Goal: Book appointment/travel/reservation

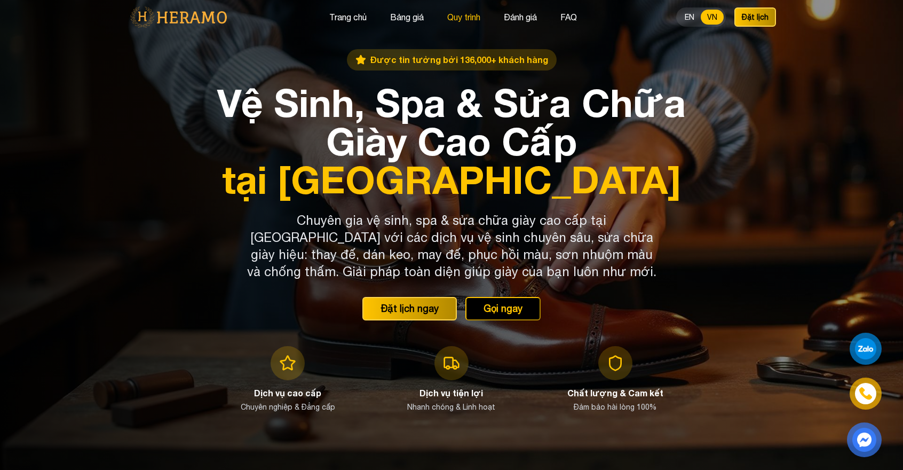
click at [468, 14] on button "Quy trình" at bounding box center [463, 17] width 39 height 14
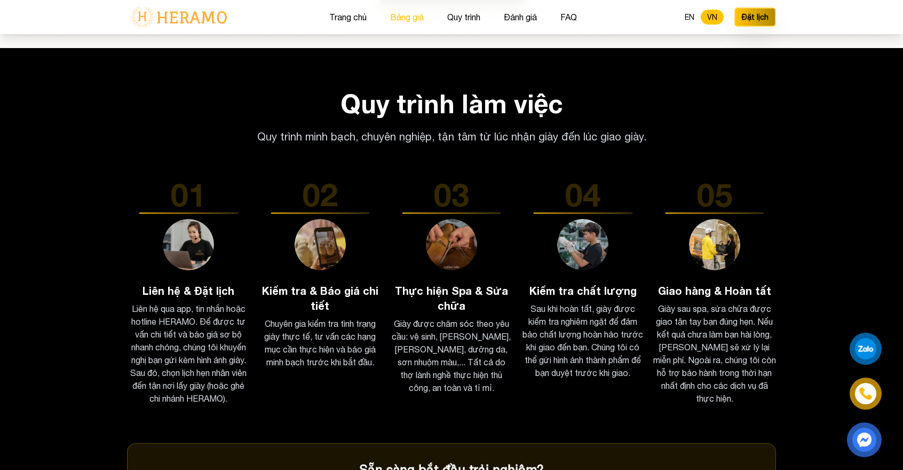
click at [406, 17] on button "Bảng giá" at bounding box center [407, 17] width 40 height 14
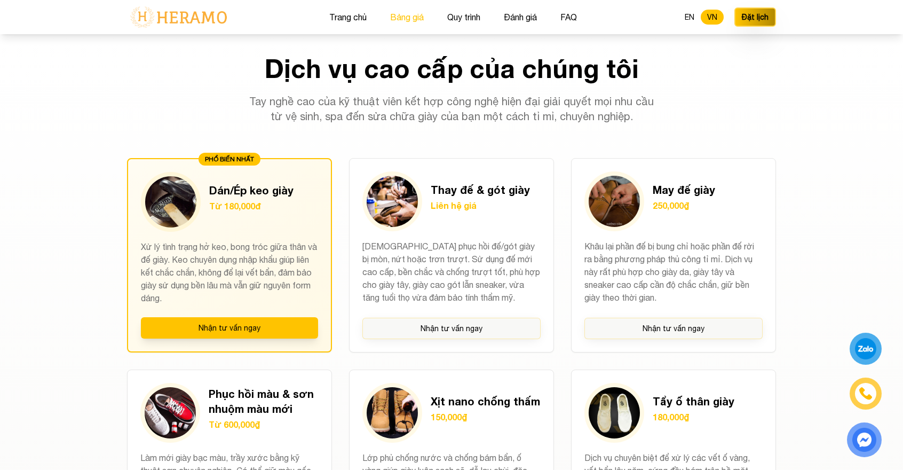
scroll to position [748, 0]
click at [85, 314] on section "Dịch vụ cao cấp của chúng tôi Tay nghề cao của kỹ thuật viên kết hợp công nghệ …" at bounding box center [451, 469] width 903 height 869
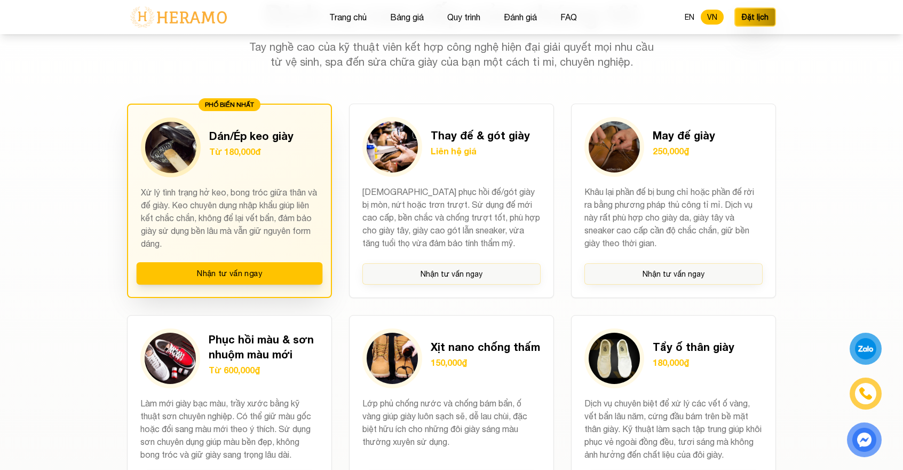
scroll to position [801, 0]
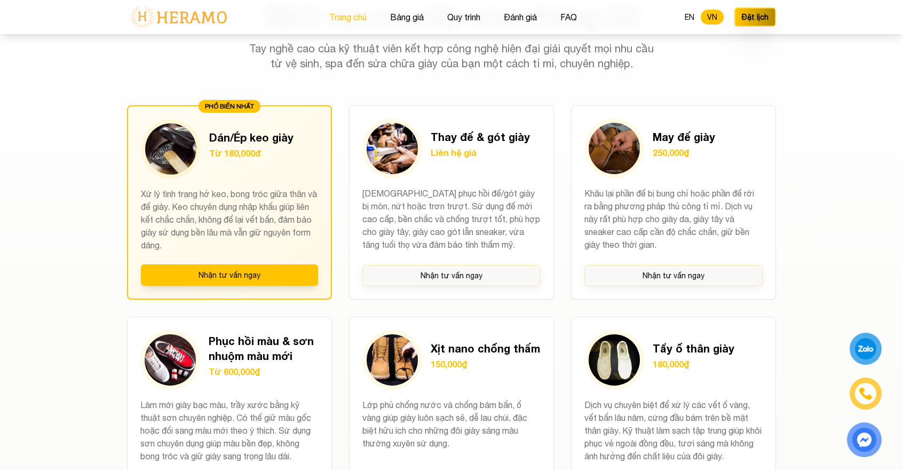
click at [359, 16] on button "Trang chủ" at bounding box center [348, 17] width 44 height 14
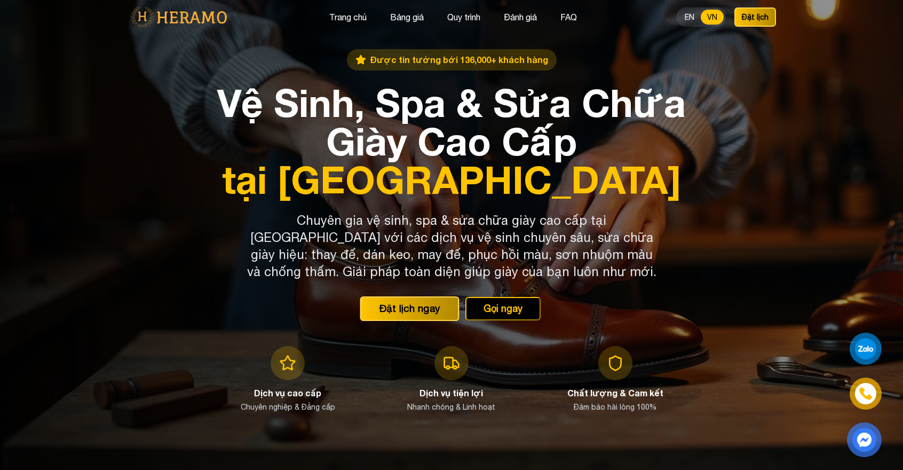
click at [426, 305] on button "Đặt lịch ngay" at bounding box center [409, 308] width 99 height 25
click at [748, 17] on button "Đặt lịch" at bounding box center [755, 17] width 44 height 20
